Goal: Task Accomplishment & Management: Use online tool/utility

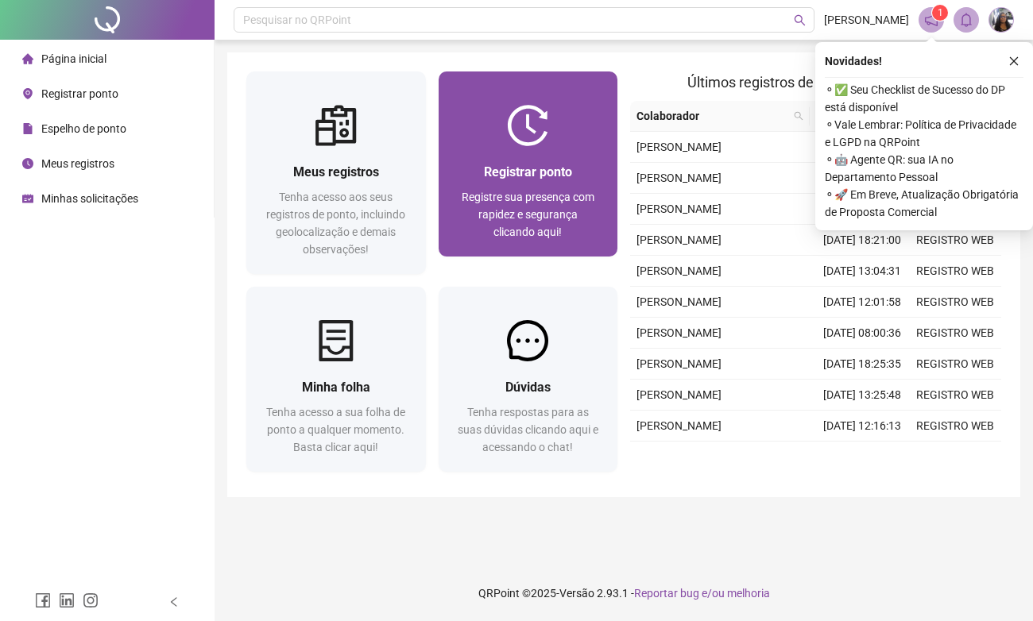
click at [538, 207] on span "Registre sua presença com rapidez e segurança clicando aqui!" at bounding box center [527, 215] width 133 height 48
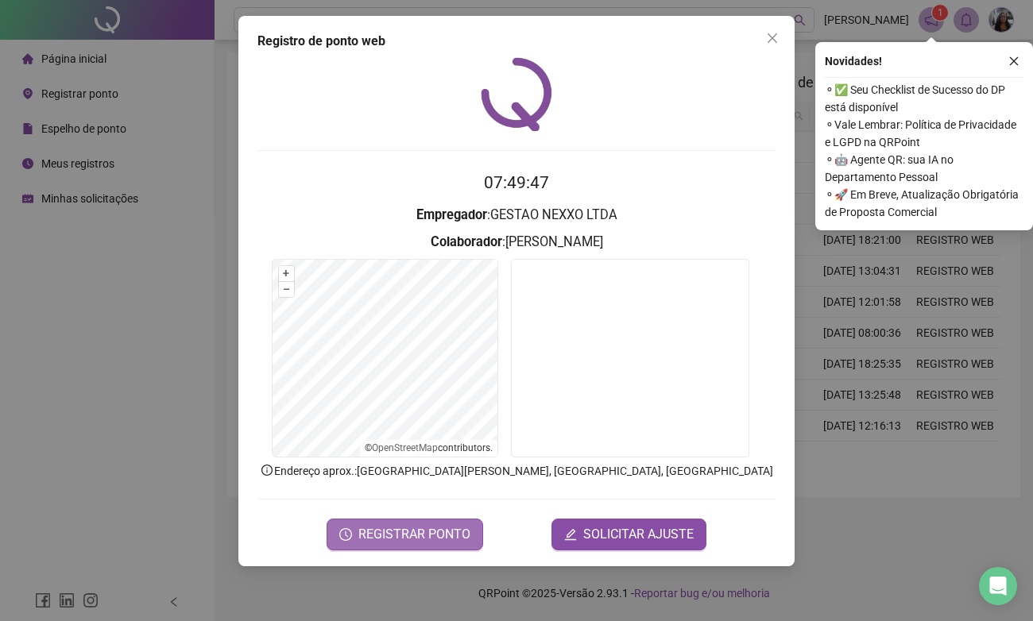
click at [407, 536] on span "REGISTRAR PONTO" at bounding box center [414, 534] width 112 height 19
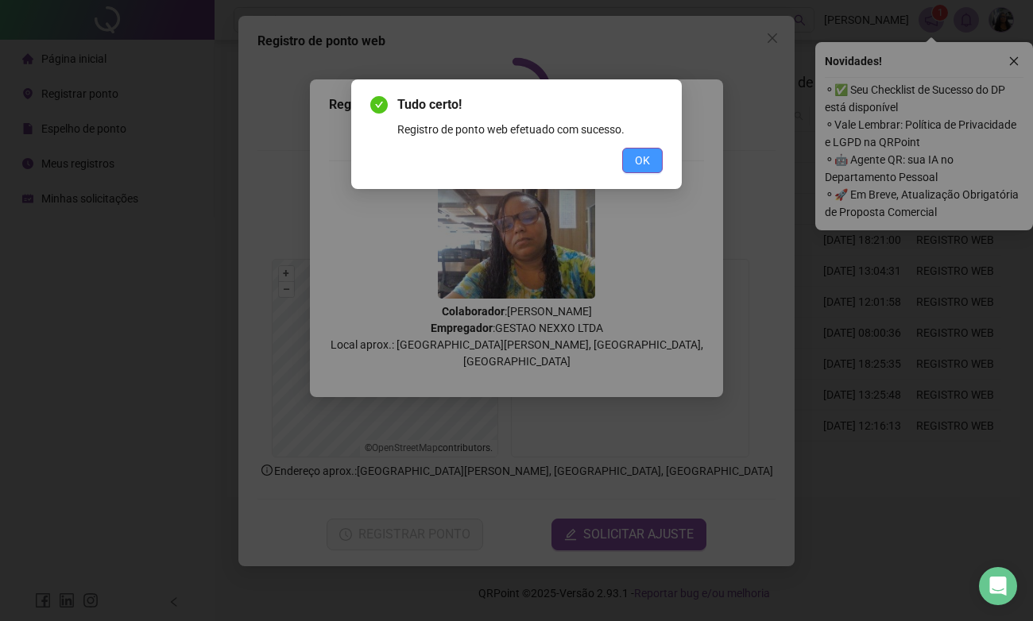
click at [639, 157] on span "OK" at bounding box center [642, 160] width 15 height 17
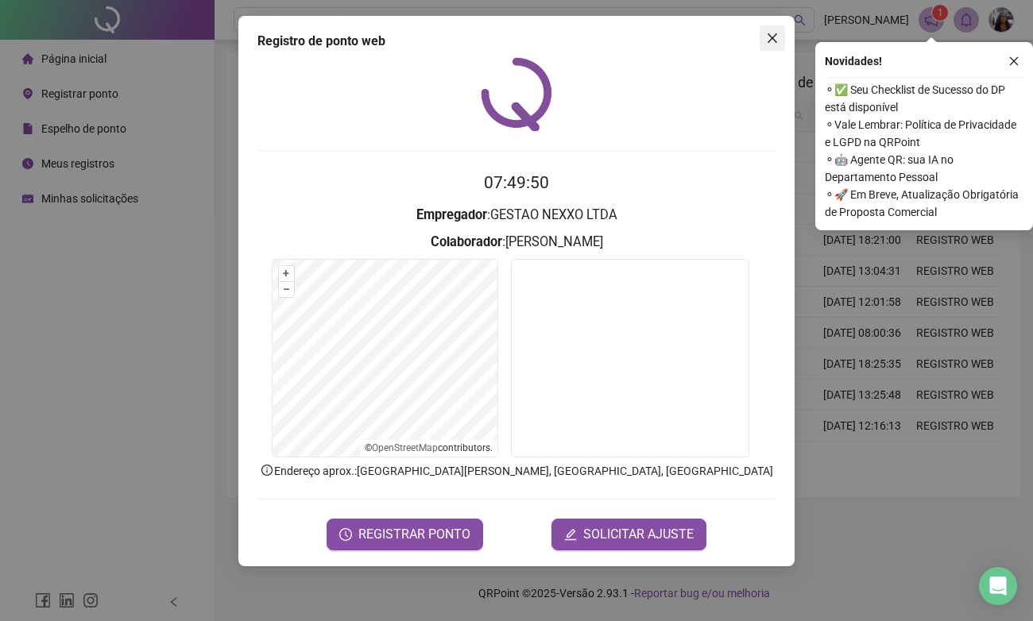
click at [773, 39] on icon "close" at bounding box center [772, 38] width 10 height 10
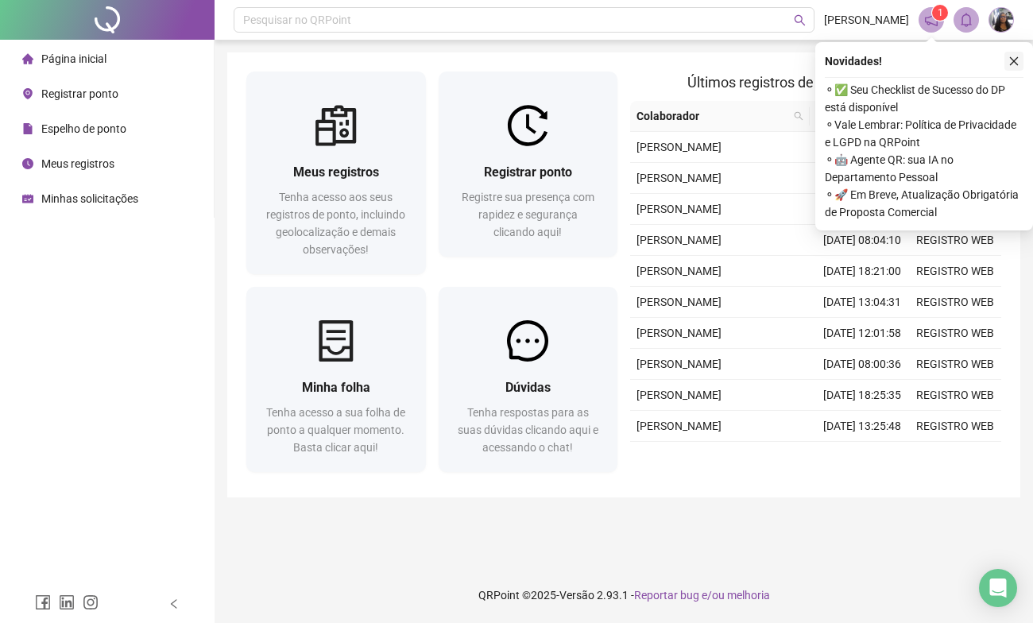
click at [1011, 68] on button "button" at bounding box center [1013, 61] width 19 height 19
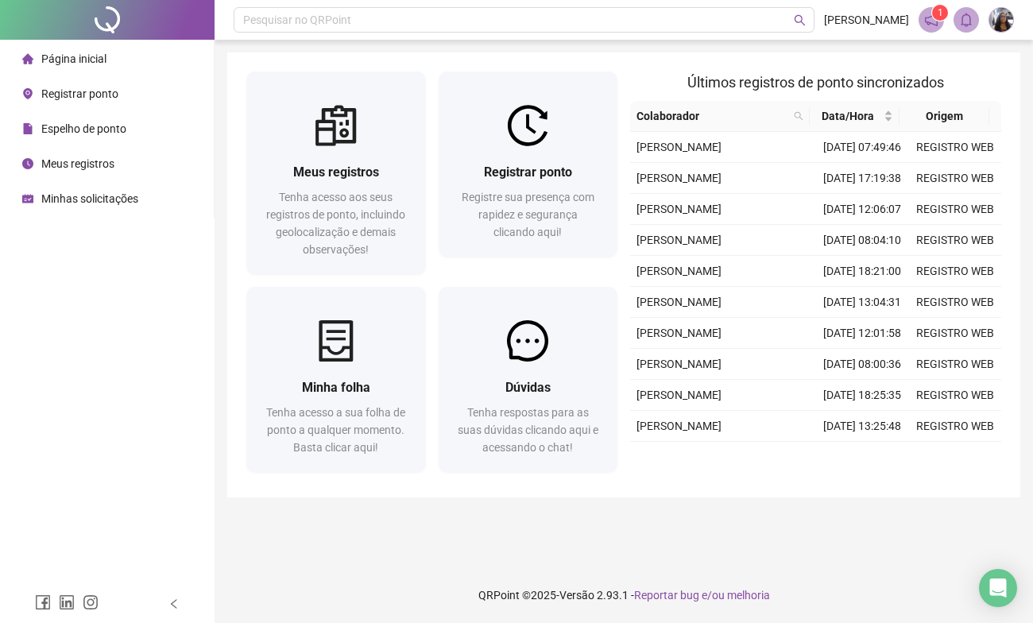
click at [1014, 60] on div "Meus registros Tenha acesso aos seus registros de ponto, incluindo geolocalizaç…" at bounding box center [623, 274] width 793 height 445
